Goal: Task Accomplishment & Management: Complete application form

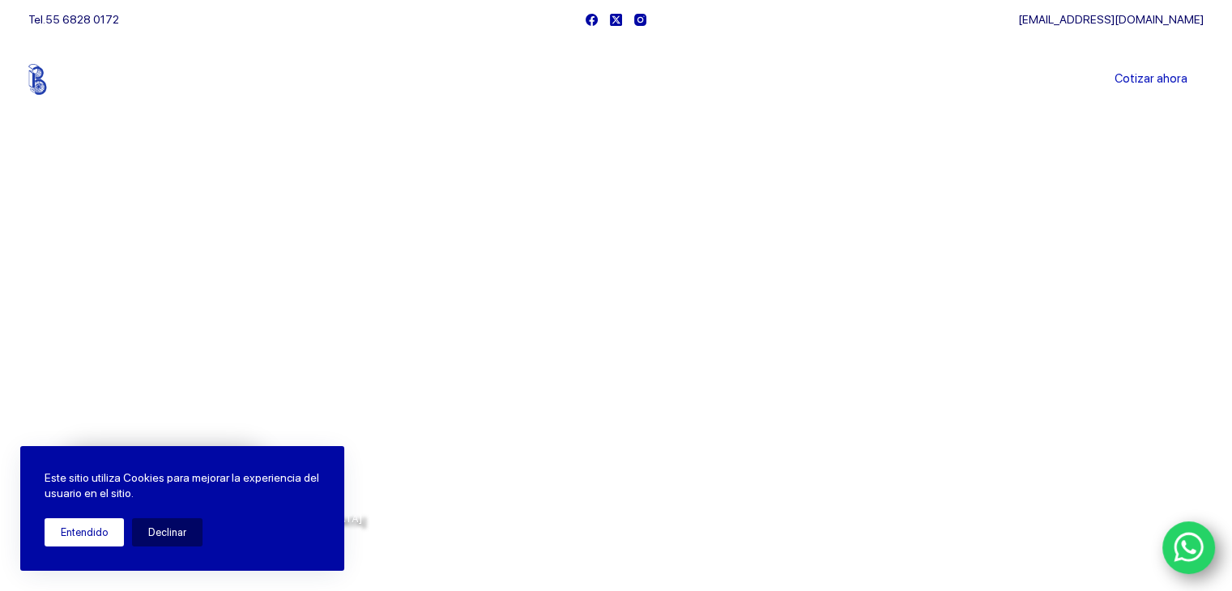
click at [84, 536] on button "Entendido" at bounding box center [84, 532] width 79 height 28
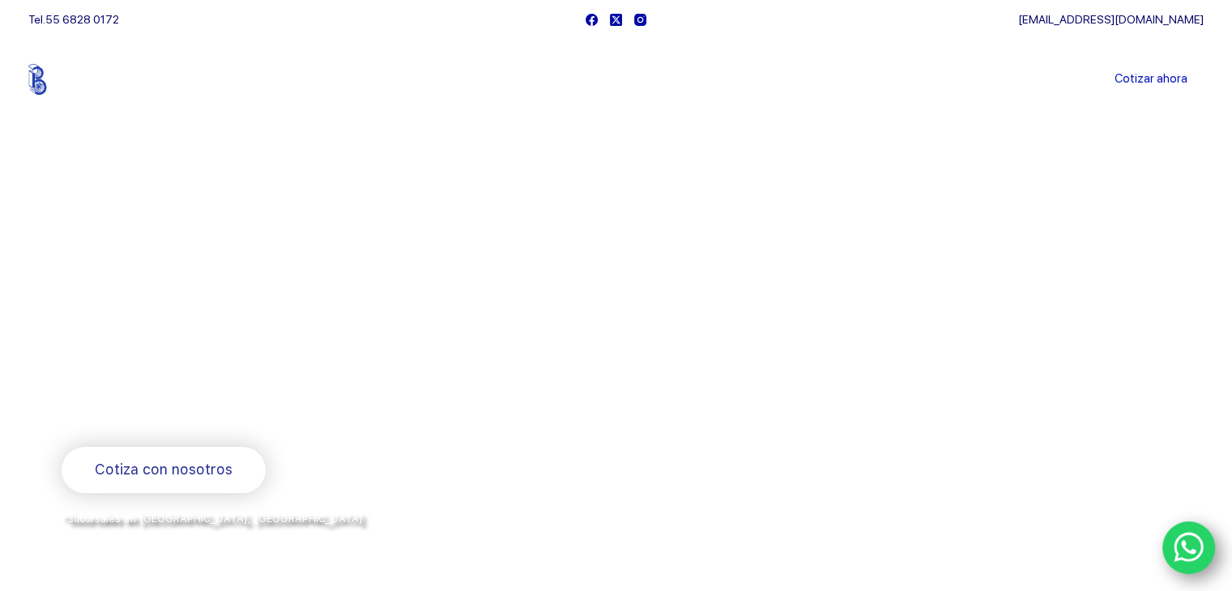
click at [1194, 531] on icon "WhatsApp" at bounding box center [1189, 548] width 31 height 34
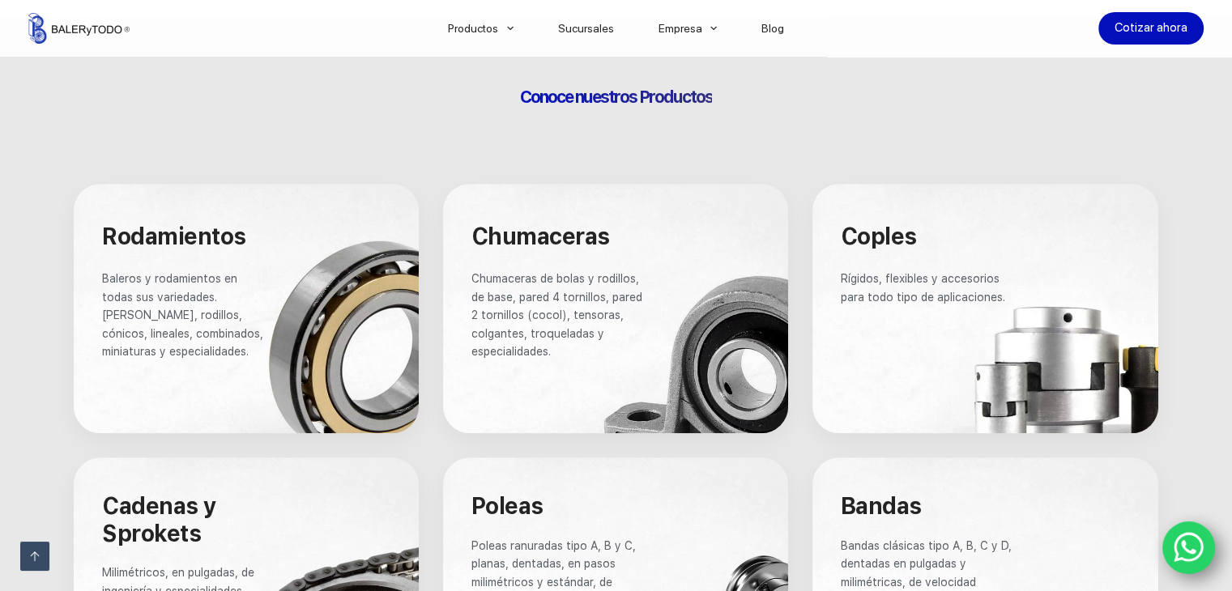
scroll to position [1016, 0]
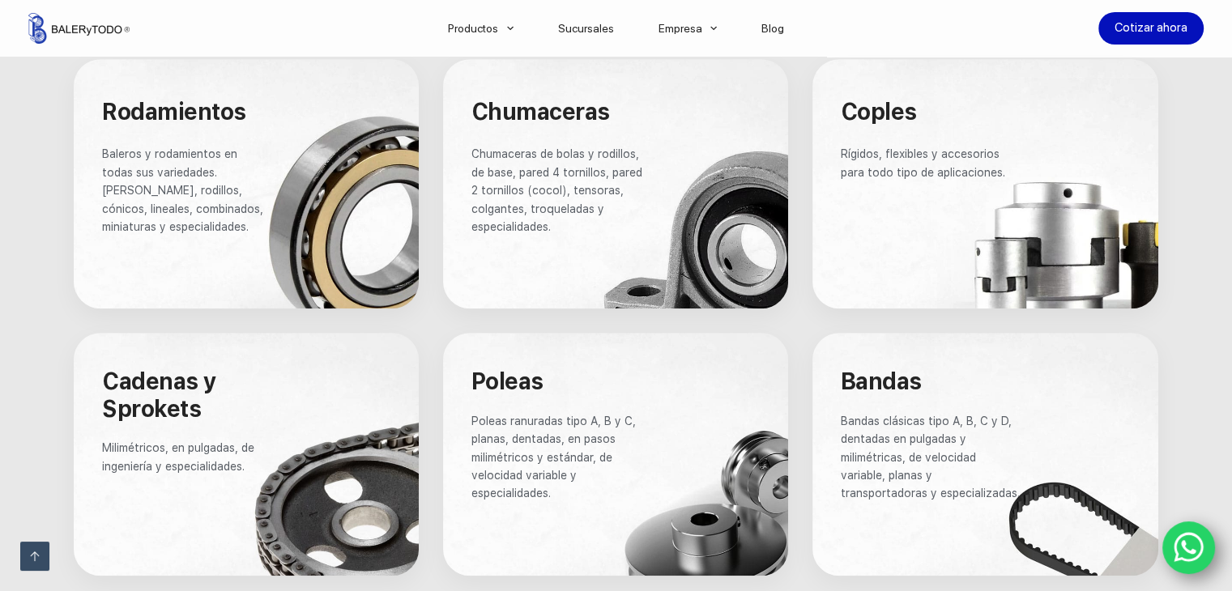
click at [1192, 546] on icon "WhatsApp" at bounding box center [1189, 548] width 31 height 34
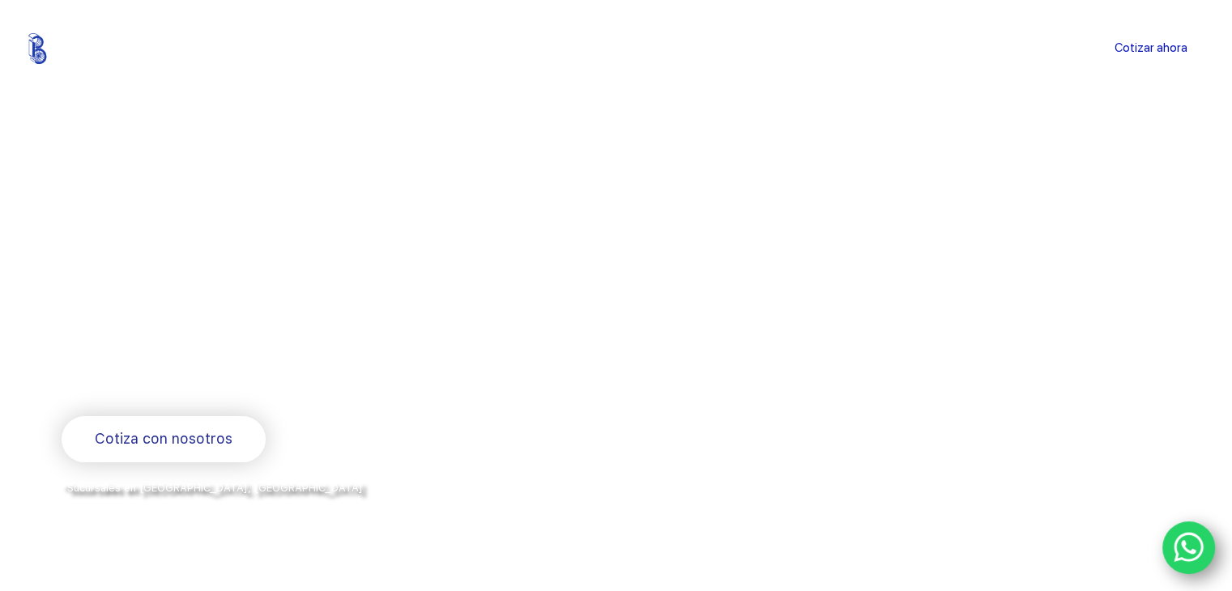
scroll to position [0, 0]
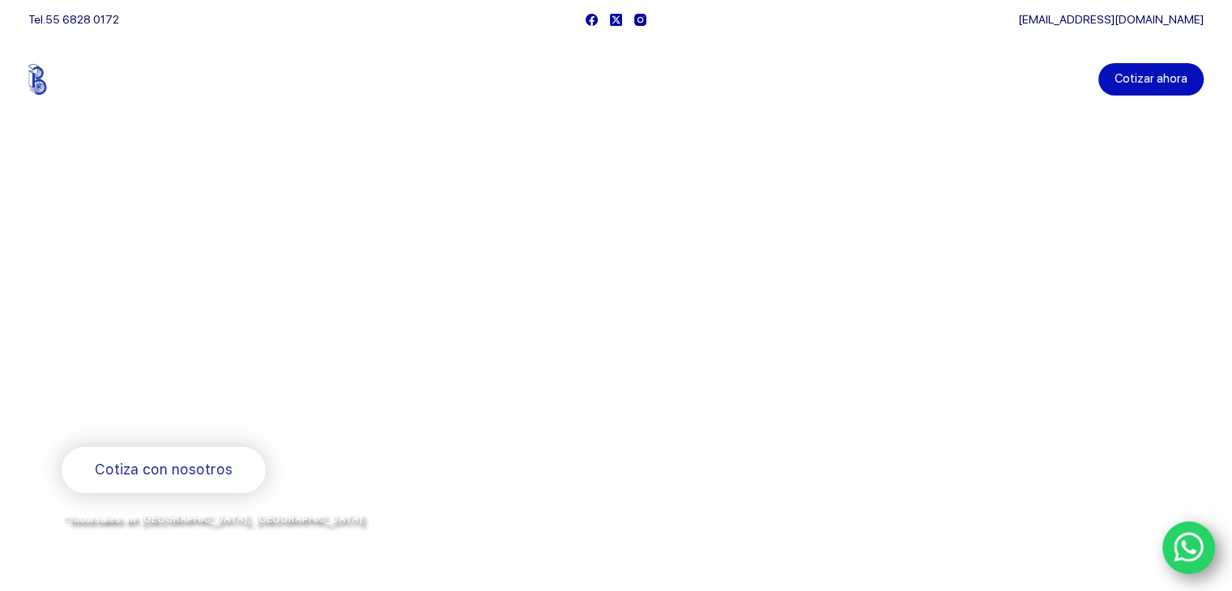
click at [1145, 81] on link "Cotizar ahora" at bounding box center [1150, 79] width 105 height 32
